Goal: Navigation & Orientation: Find specific page/section

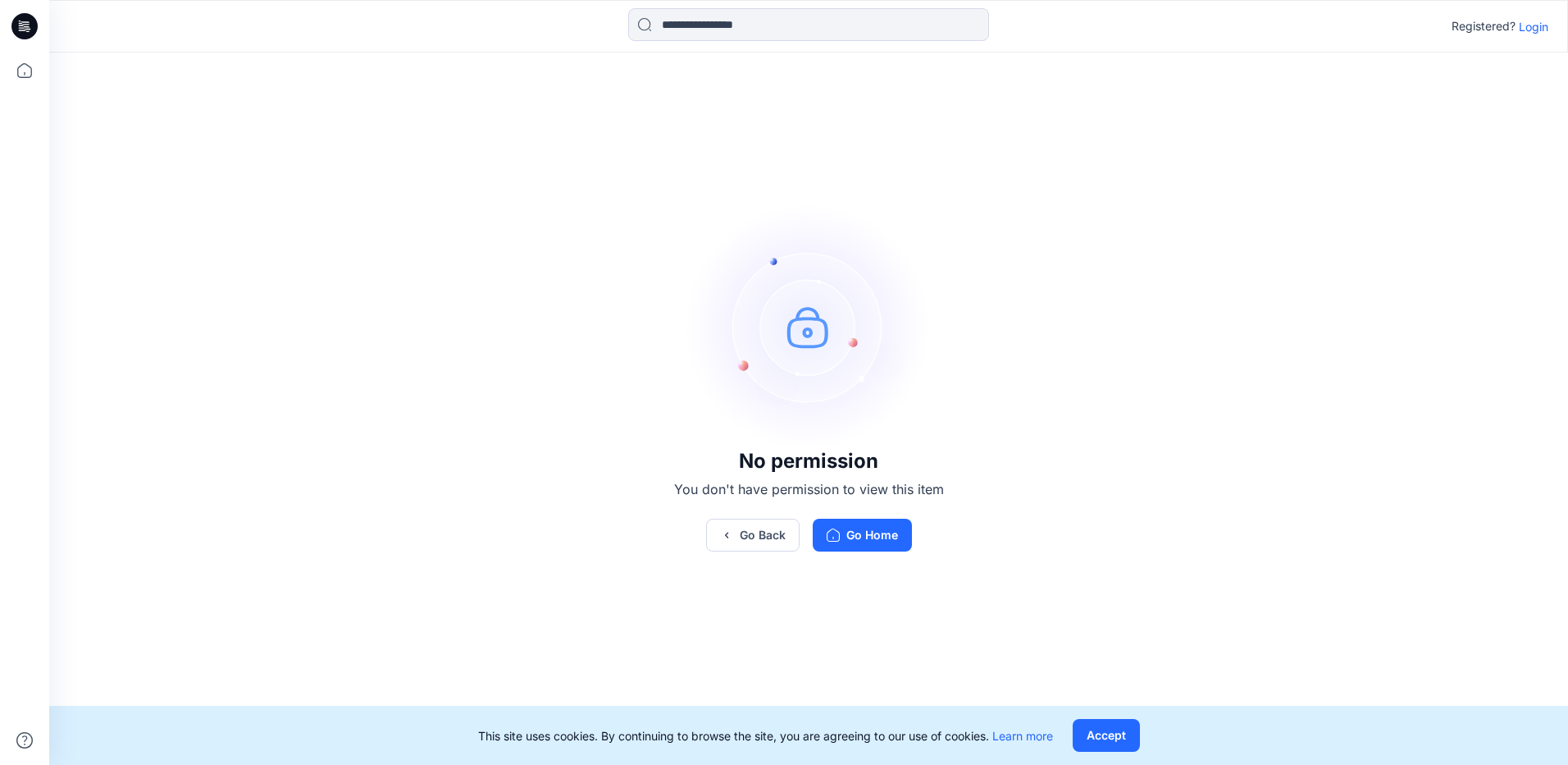
click at [1523, 30] on p "Login" at bounding box center [1533, 26] width 30 height 17
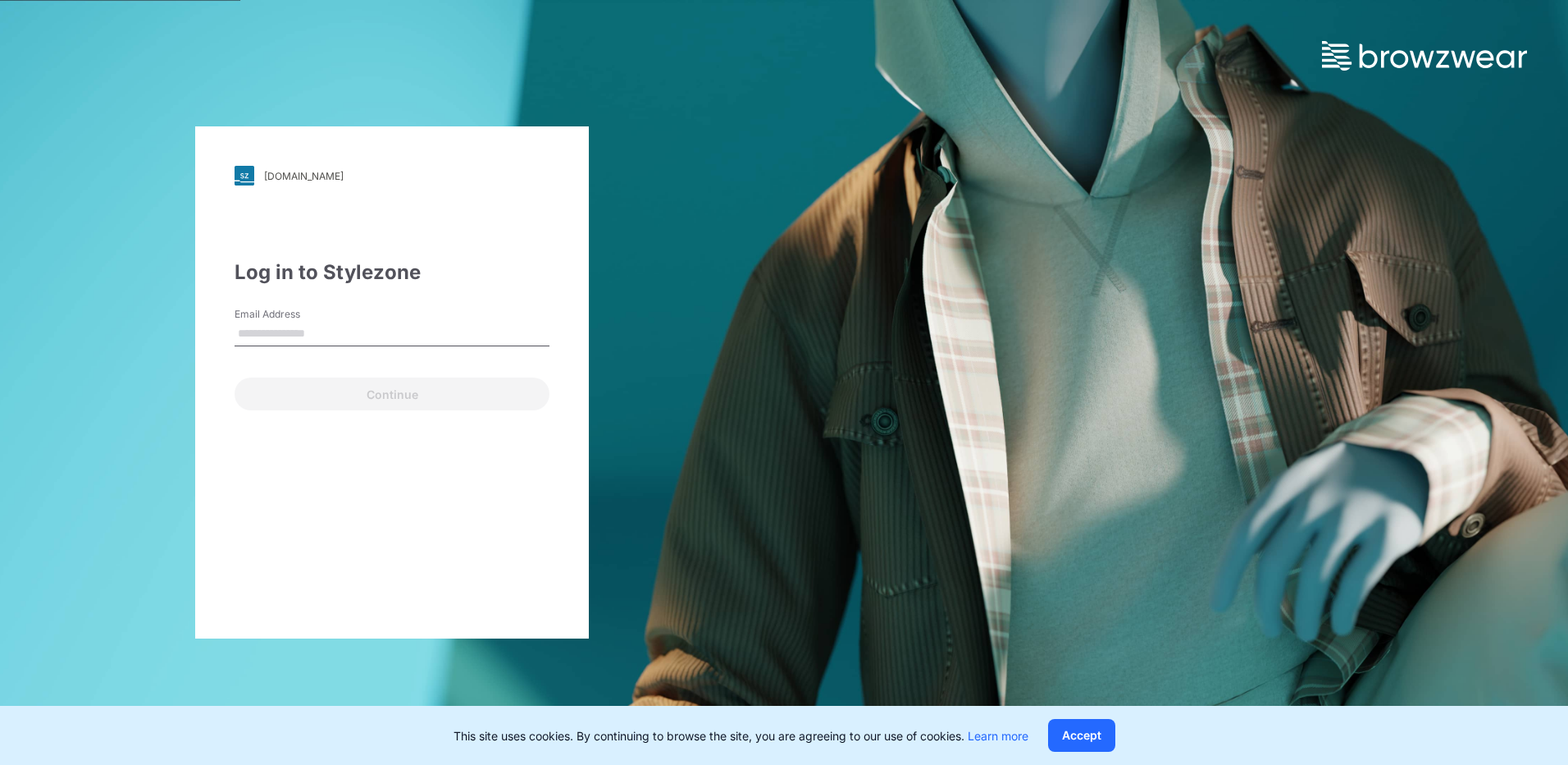
click at [359, 330] on input "Email Address" at bounding box center [392, 334] width 315 height 25
type input "**********"
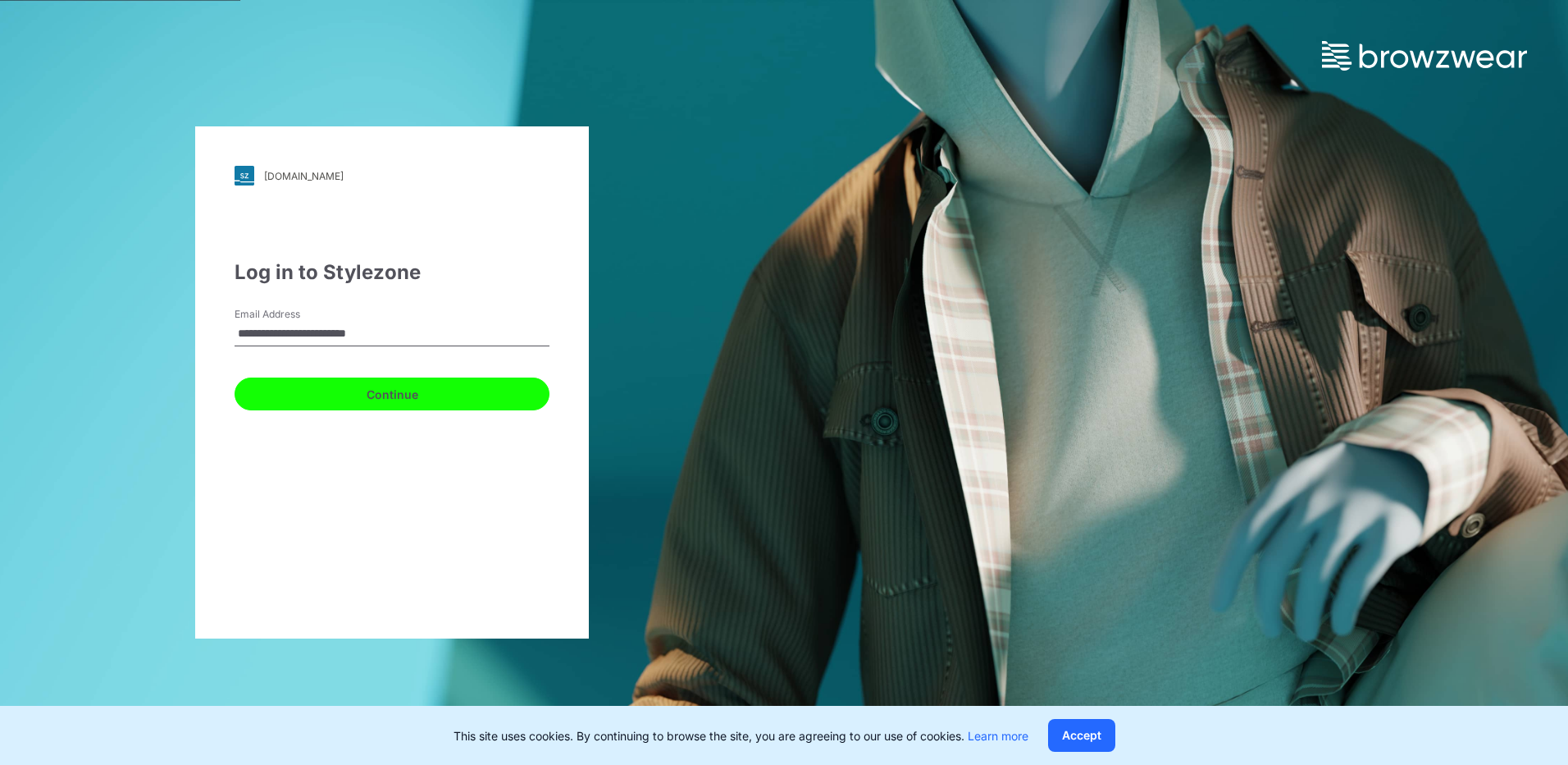
click at [365, 396] on button "Continue" at bounding box center [392, 393] width 315 height 33
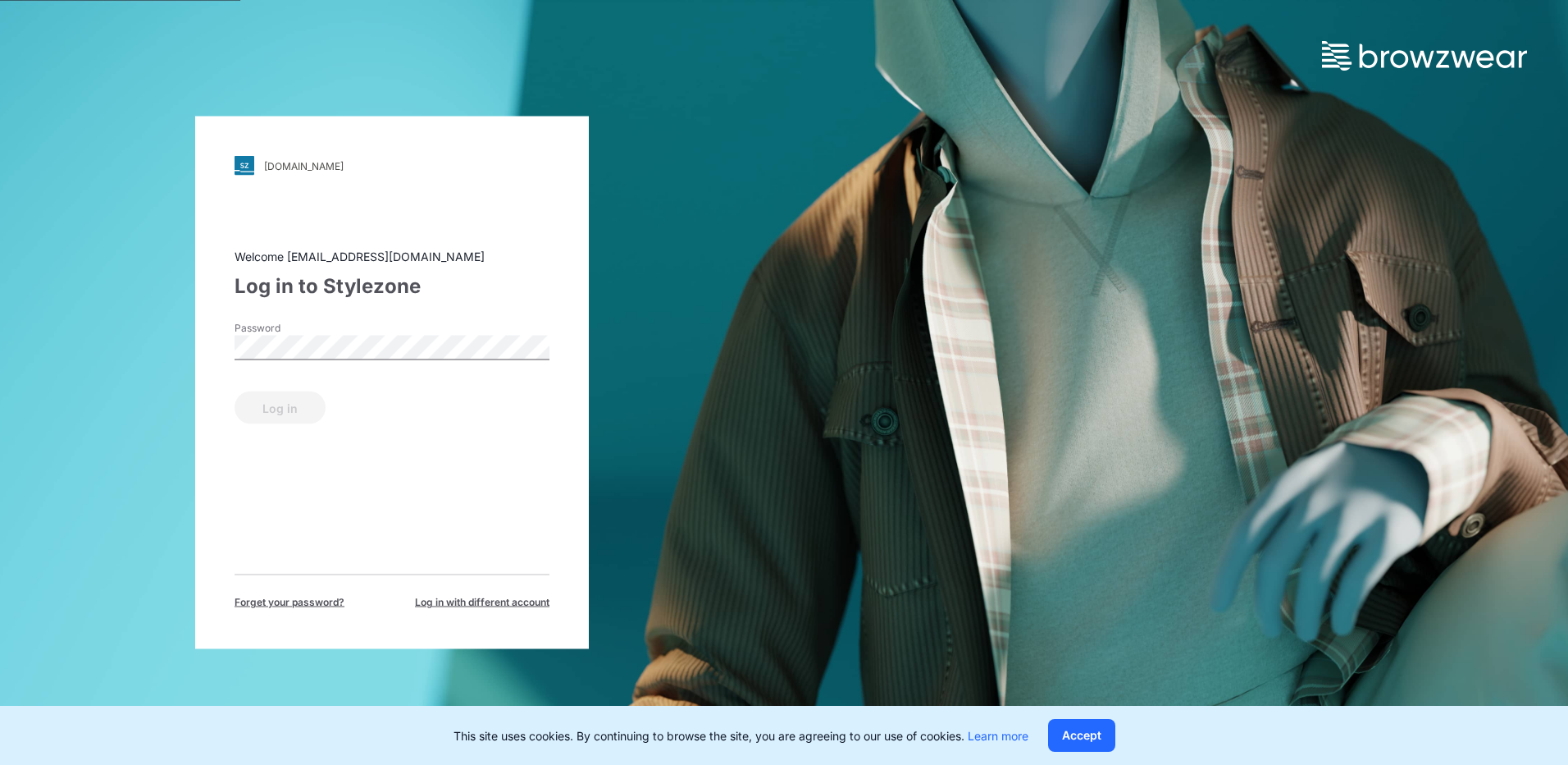
click at [351, 367] on div "Password" at bounding box center [392, 345] width 315 height 49
click at [302, 411] on button "Log in" at bounding box center [280, 407] width 91 height 33
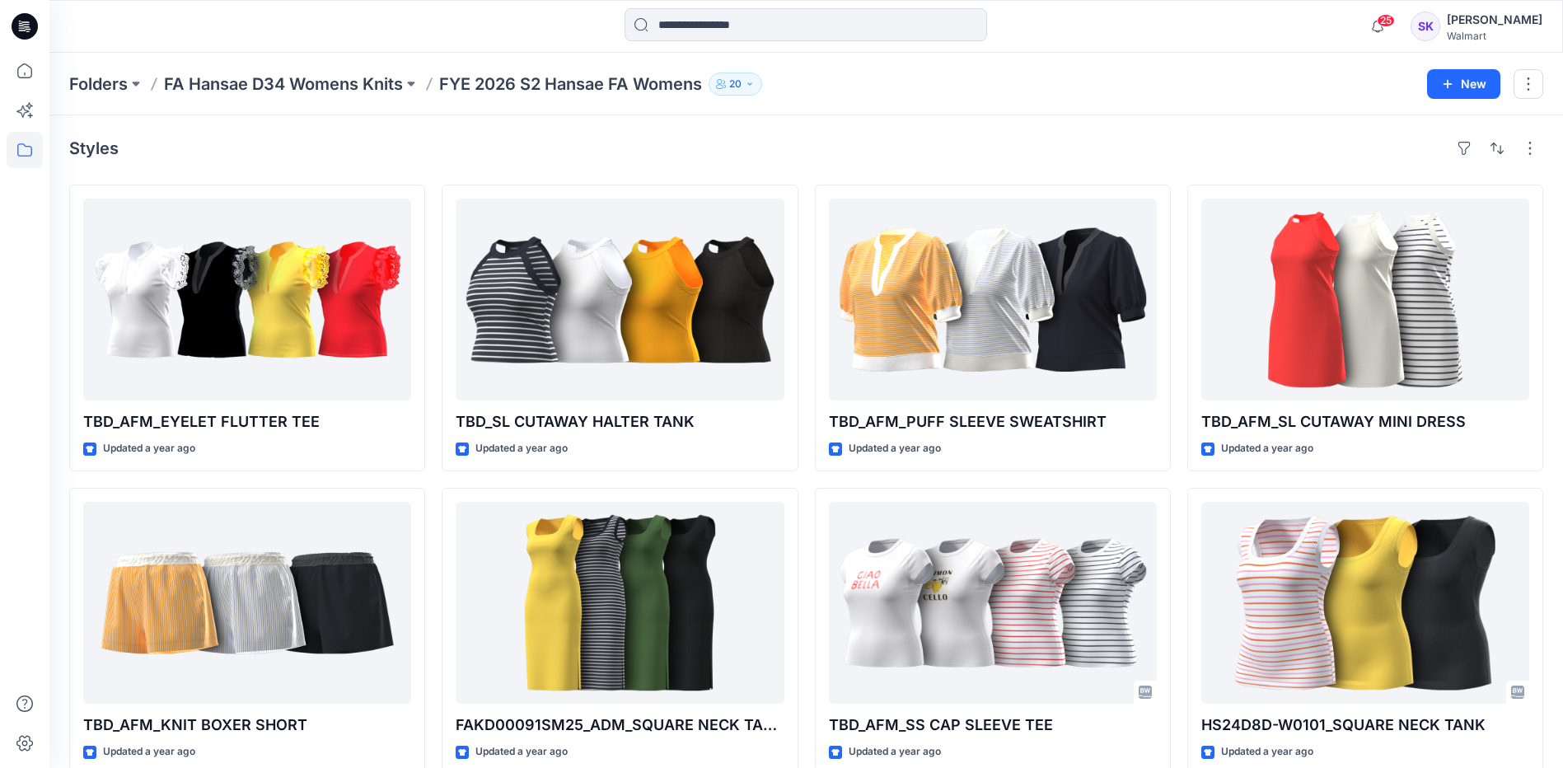
click at [669, 3] on div "25 Notifications Your style POLO_OPT.B is ready Wednesday, September 17, 2025 1…" at bounding box center [805, 26] width 1513 height 53
click at [307, 80] on p "FA Hansae D34 Womens Knits" at bounding box center [283, 83] width 239 height 23
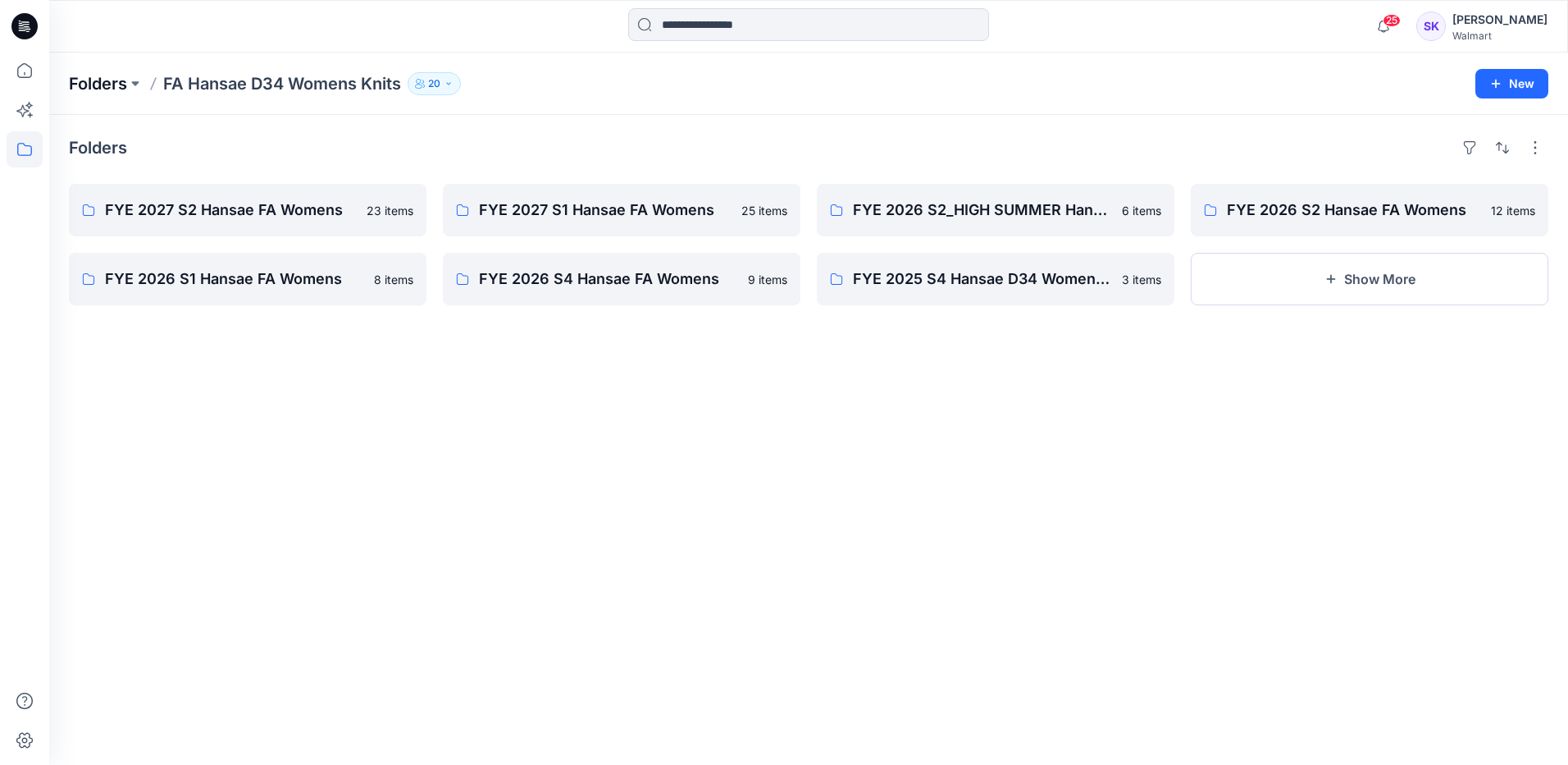
click at [118, 83] on p "Folders" at bounding box center [98, 83] width 58 height 23
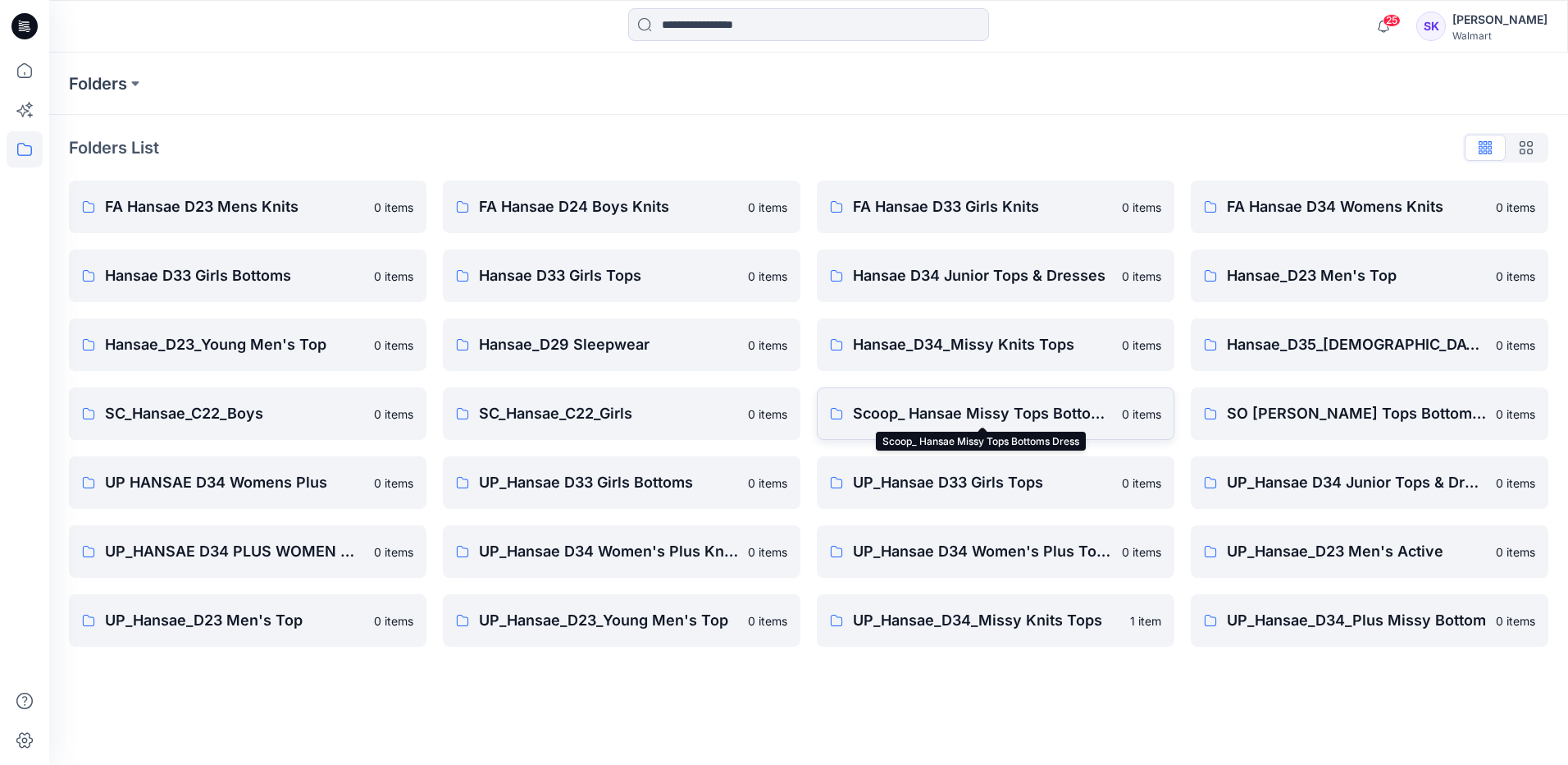
click at [928, 411] on p "Scoop_ Hansae Missy Tops Bottoms Dress" at bounding box center [983, 413] width 259 height 23
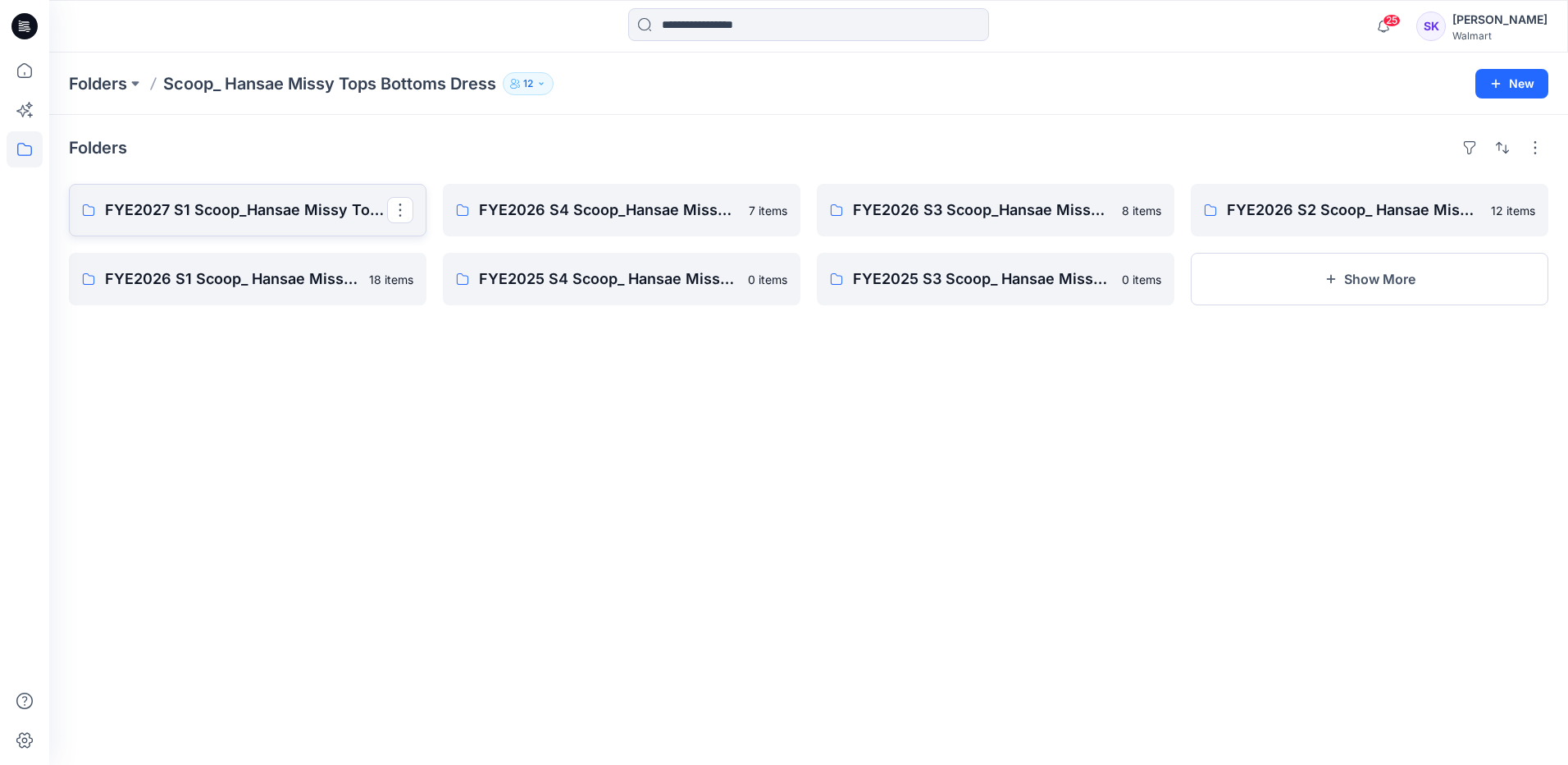
click at [272, 207] on p "FYE2027 S1 Scoop_Hansae Missy Tops Bottoms Dress Board" at bounding box center [245, 209] width 282 height 23
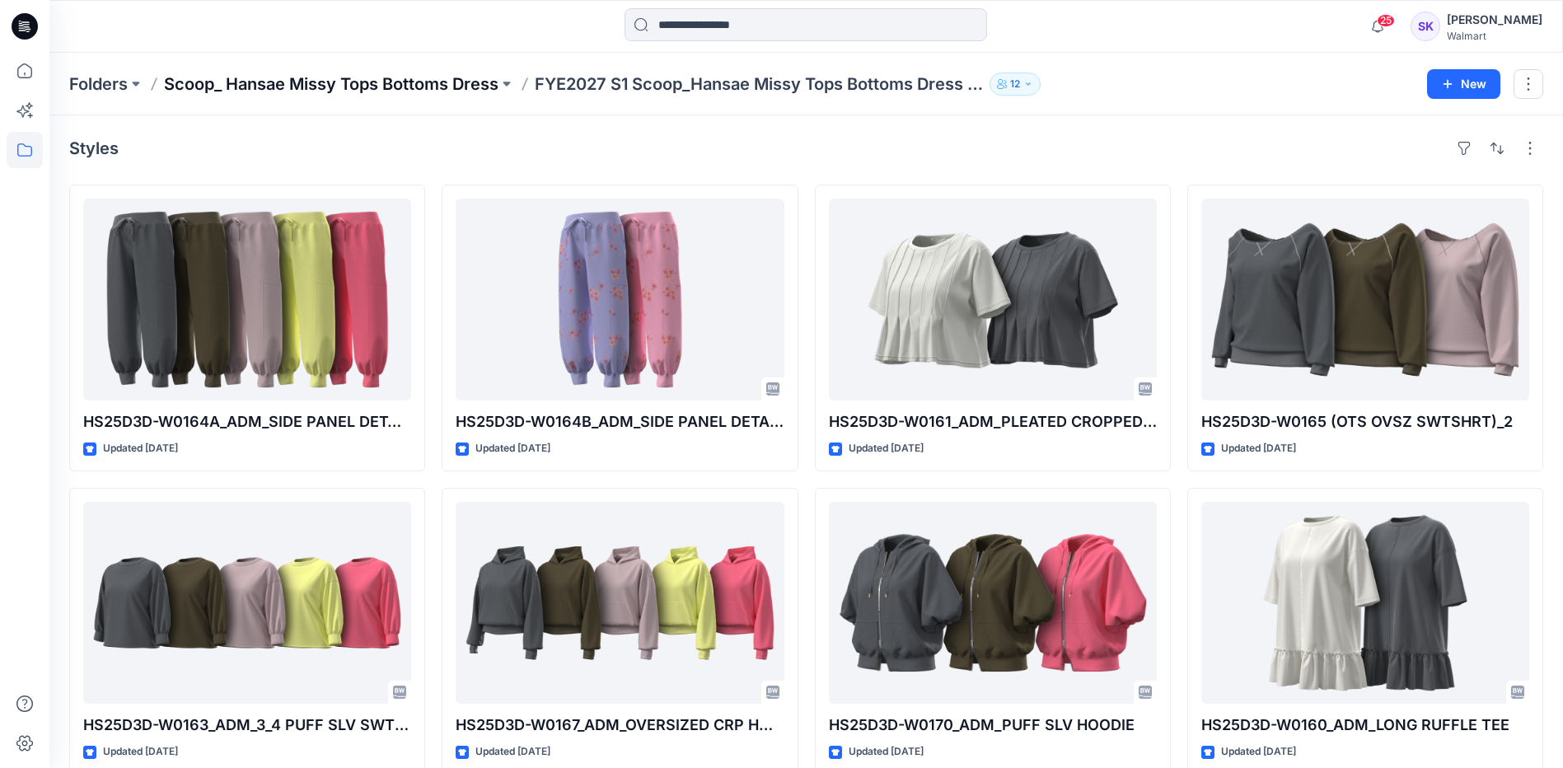
click at [456, 90] on p "Scoop_ Hansae Missy Tops Bottoms Dress" at bounding box center [331, 83] width 334 height 23
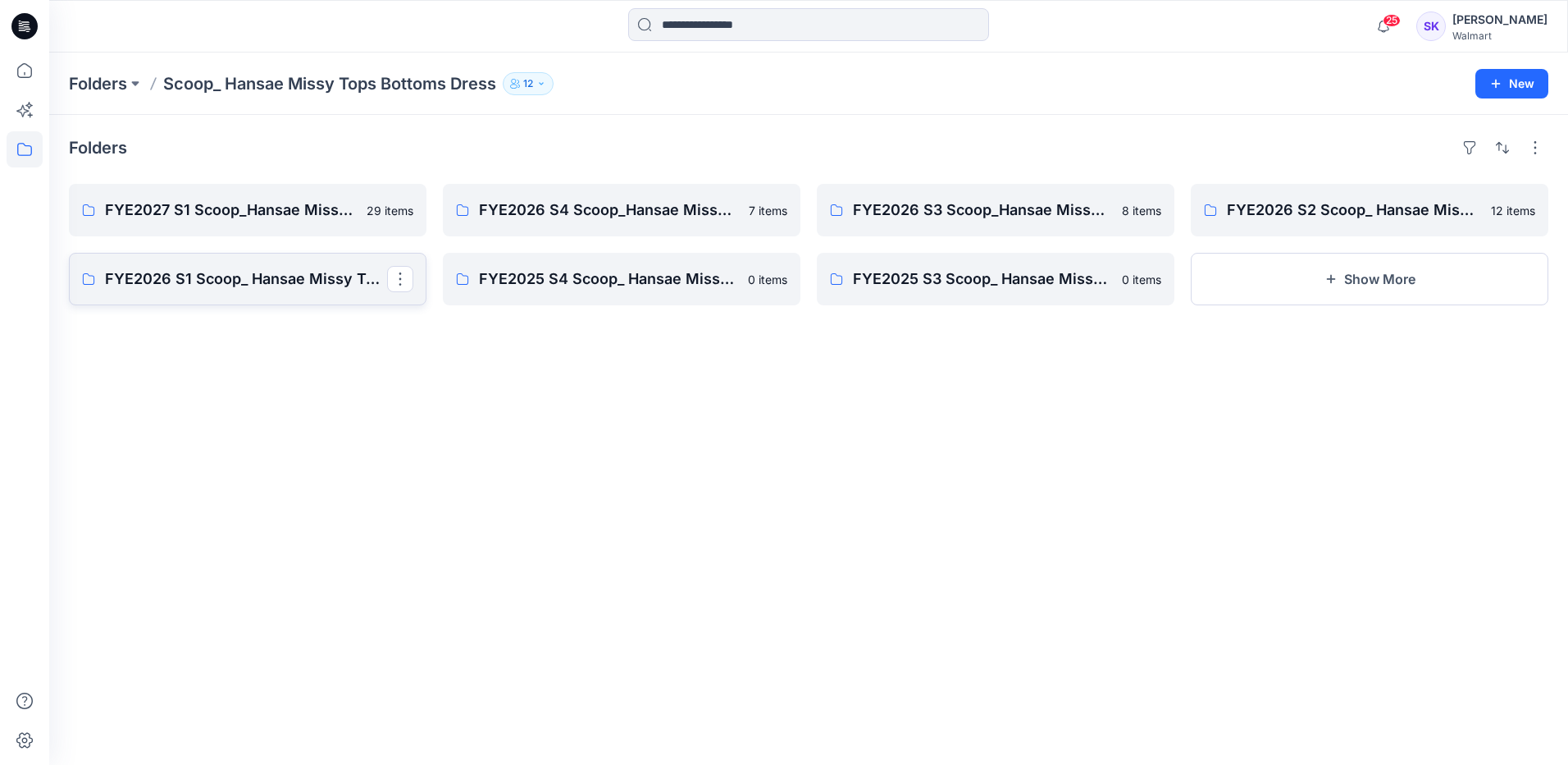
click at [262, 275] on p "FYE2026 S1 Scoop_ Hansae Missy Tops Bottoms Dress Board" at bounding box center [245, 279] width 282 height 23
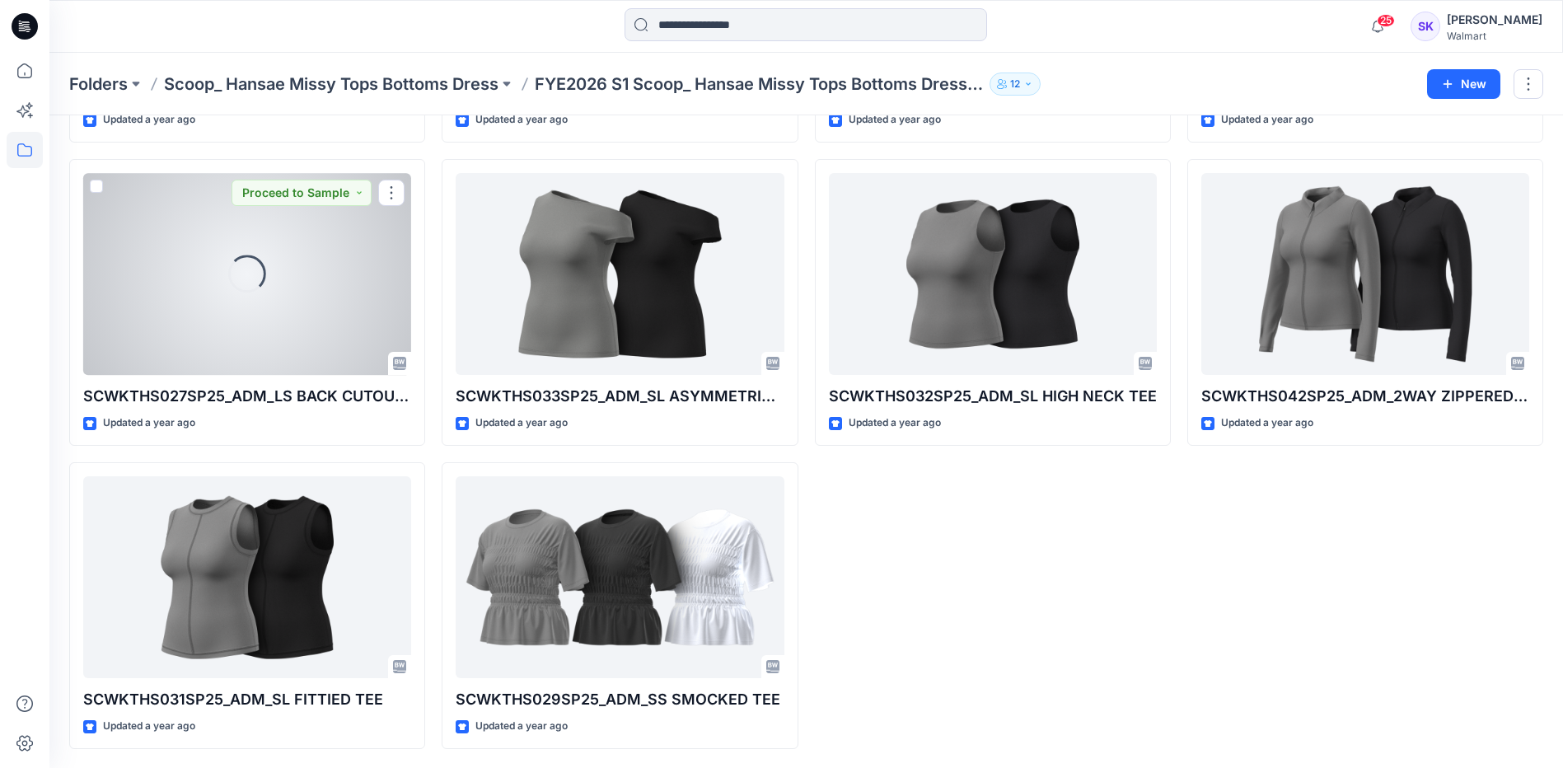
scroll to position [936, 0]
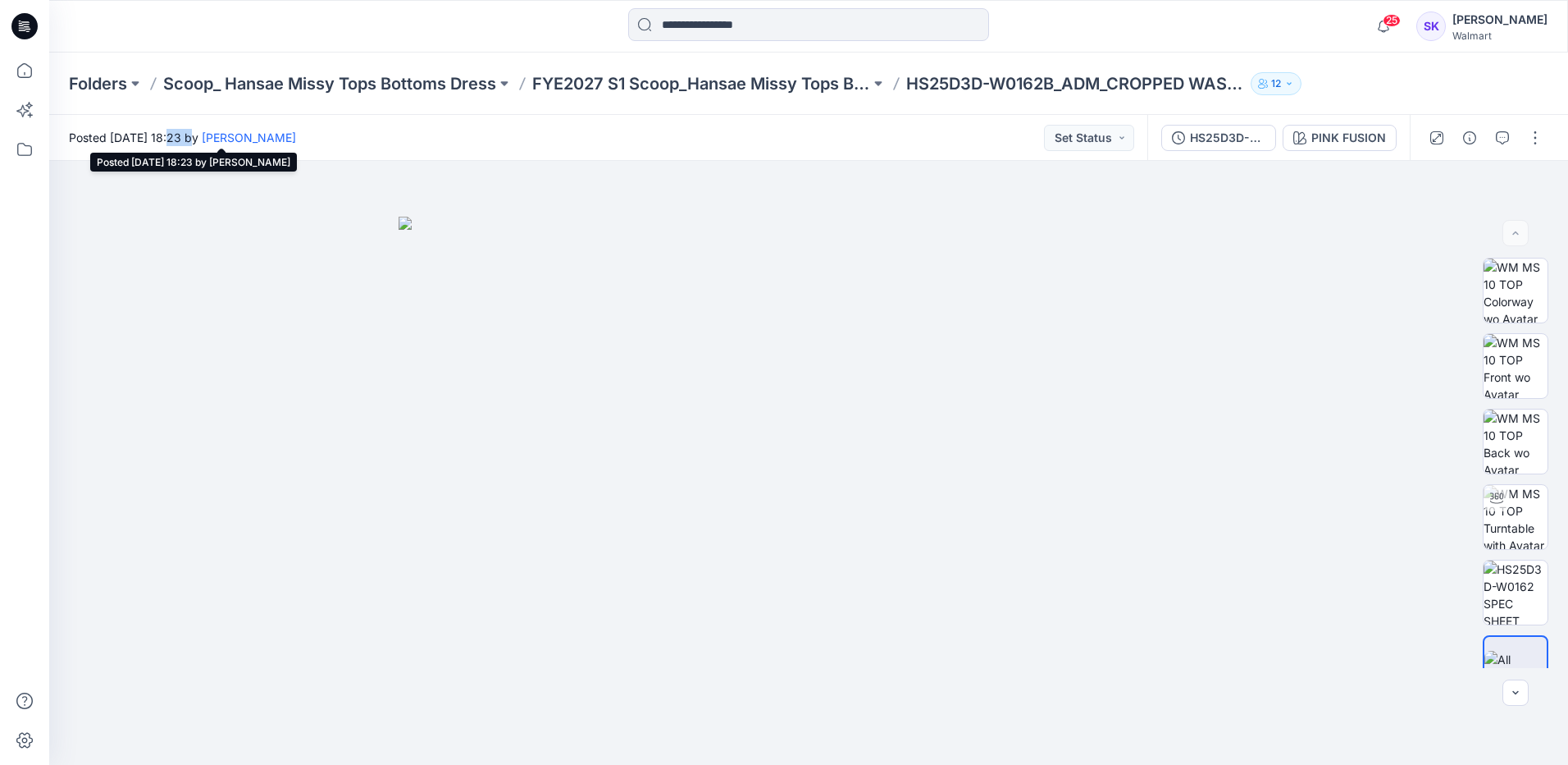
drag, startPoint x: 167, startPoint y: 141, endPoint x: 187, endPoint y: 140, distance: 20.0
click at [187, 140] on span "Posted Tuesday, April 01, 2025 18:23 by Stephanie Kang" at bounding box center [182, 136] width 227 height 17
